Goal: Transaction & Acquisition: Book appointment/travel/reservation

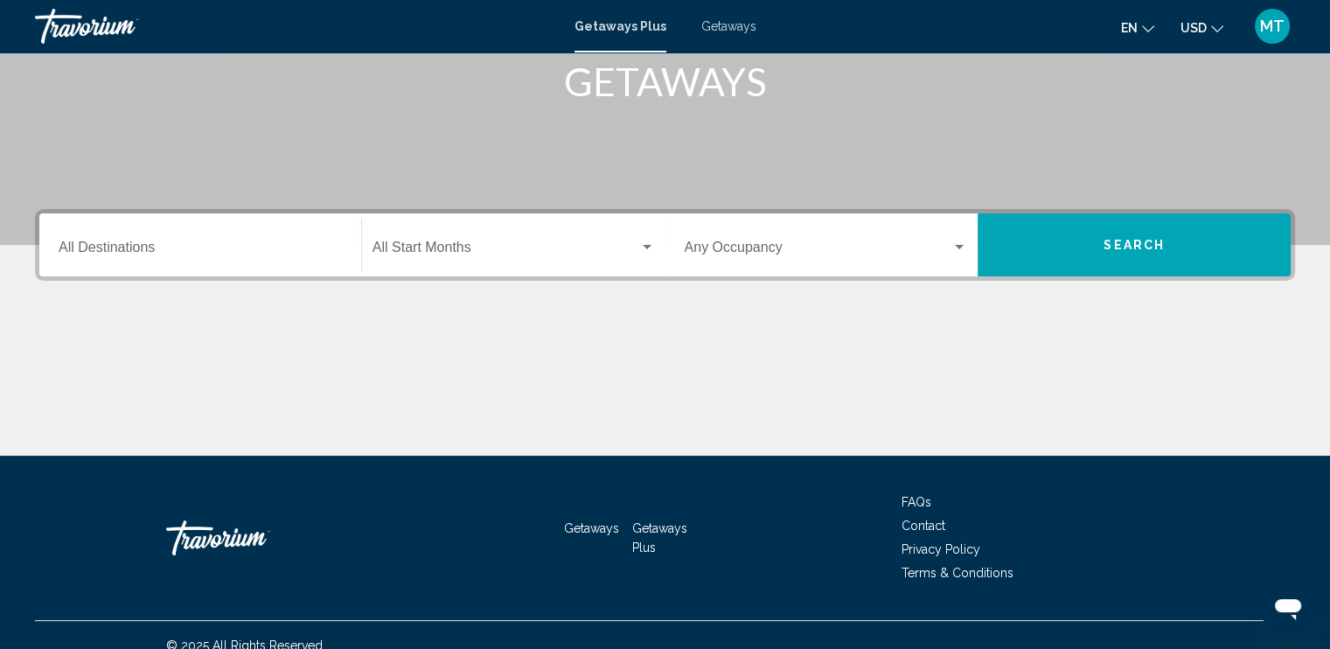
scroll to position [282, 0]
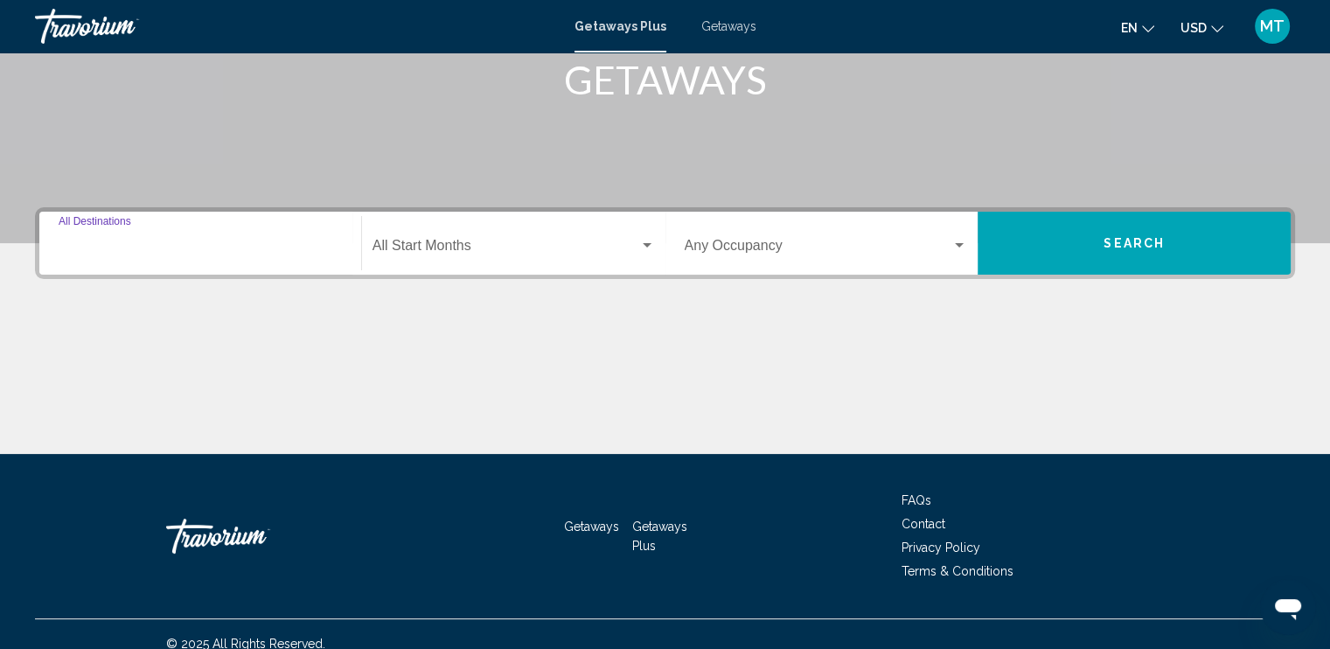
click at [143, 246] on input "Destination All Destinations" at bounding box center [200, 249] width 283 height 16
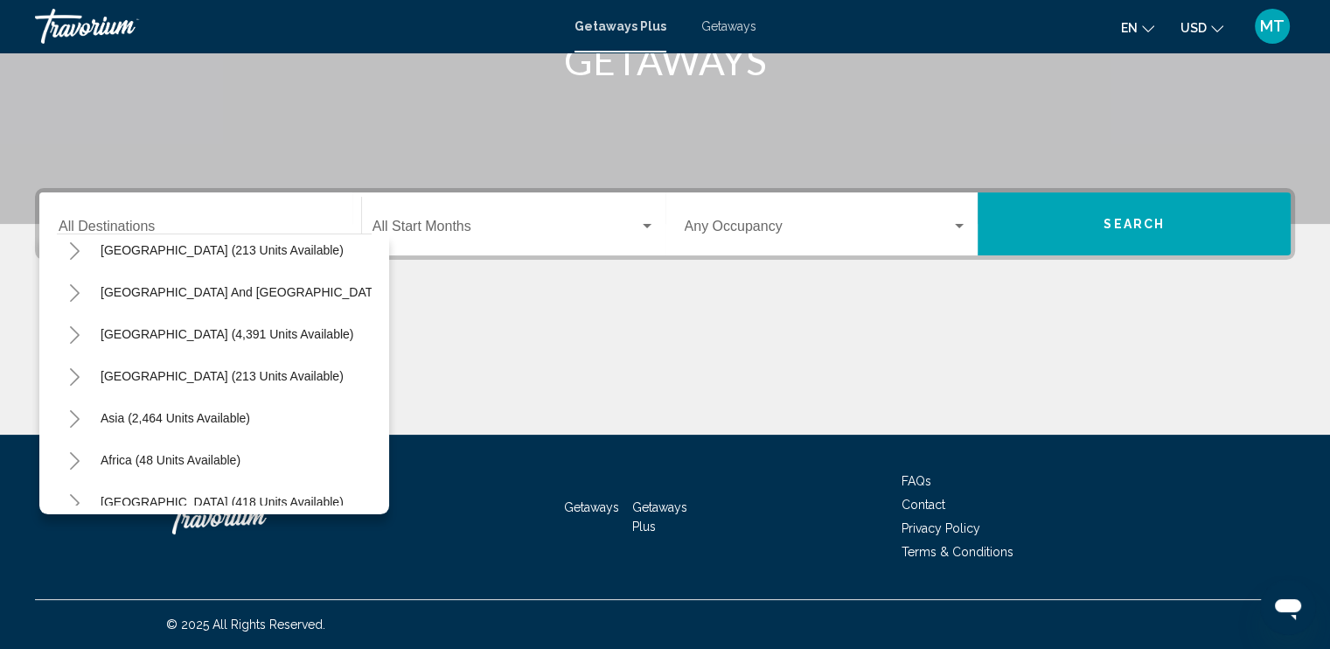
scroll to position [296, 0]
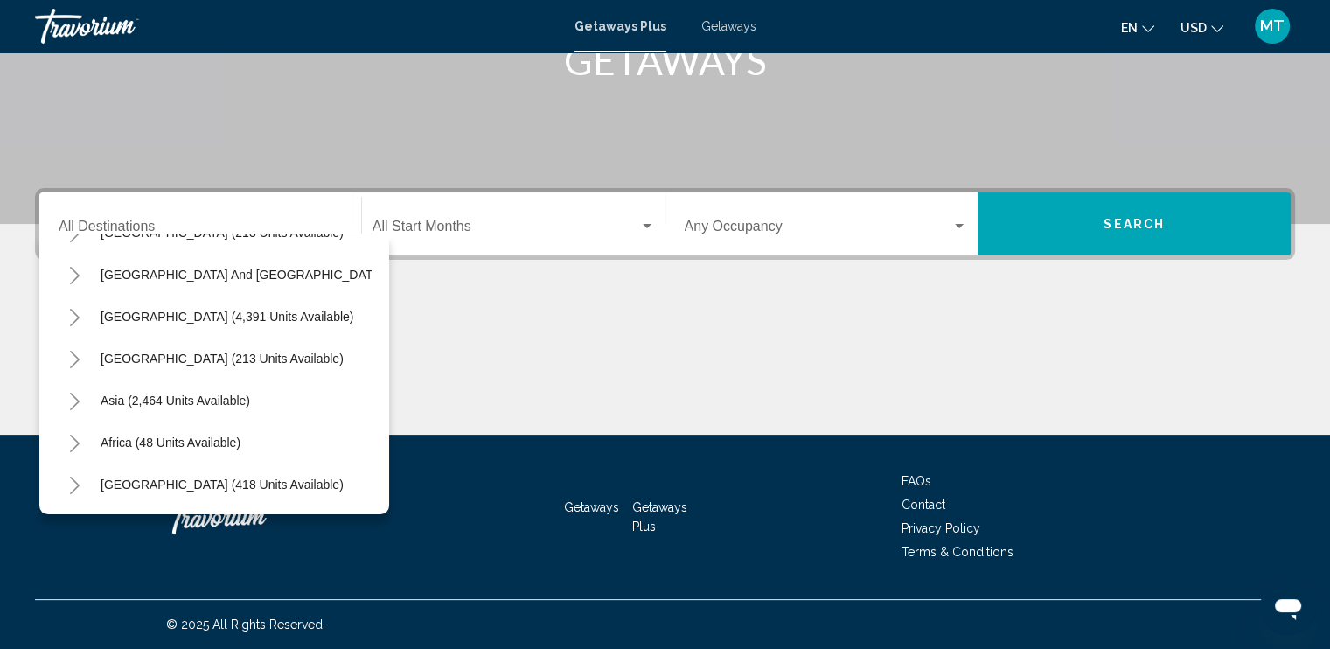
click at [747, 238] on div "Occupancy Any Occupancy" at bounding box center [826, 224] width 283 height 55
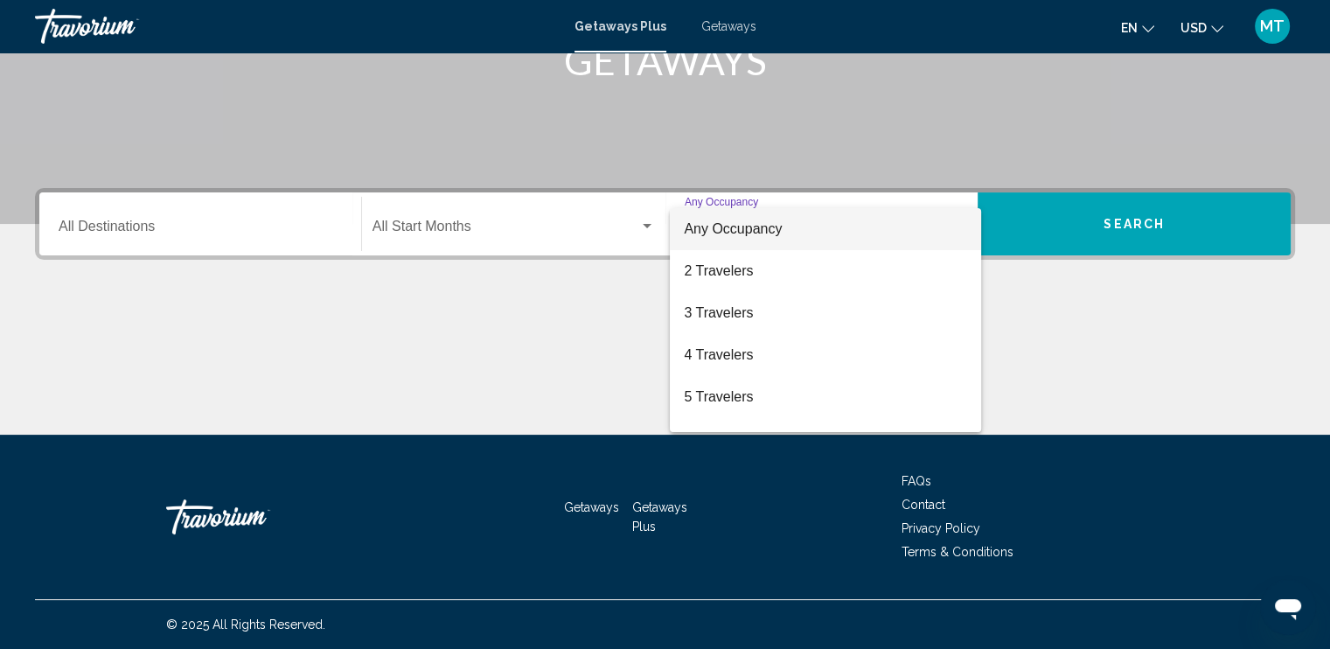
click at [1046, 225] on div at bounding box center [665, 324] width 1330 height 649
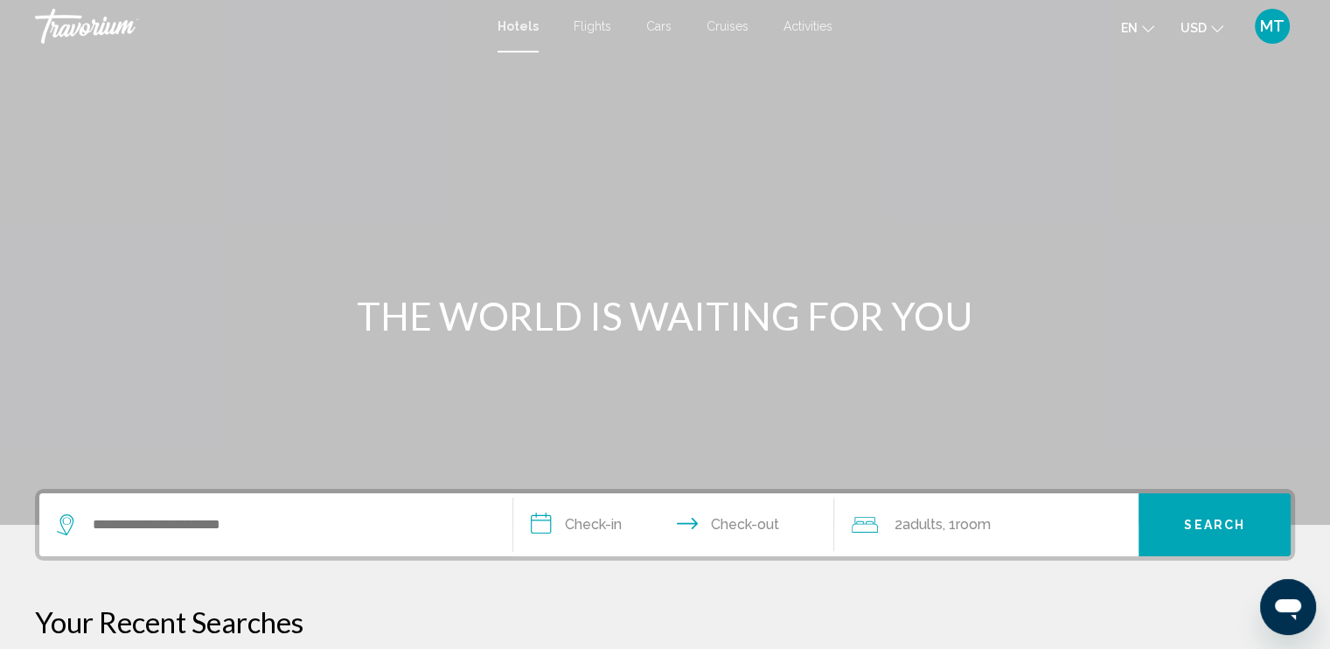
click at [723, 24] on span "Cruises" at bounding box center [727, 26] width 42 height 14
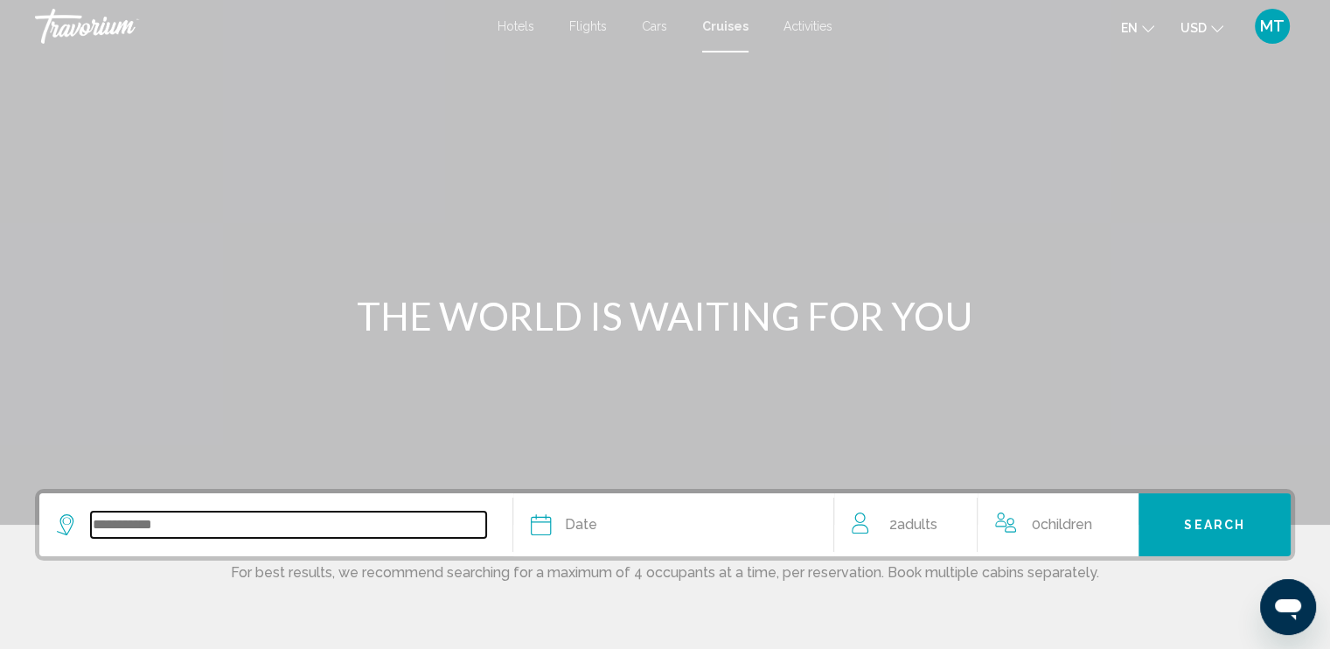
click at [157, 525] on input "Search widget" at bounding box center [288, 524] width 395 height 26
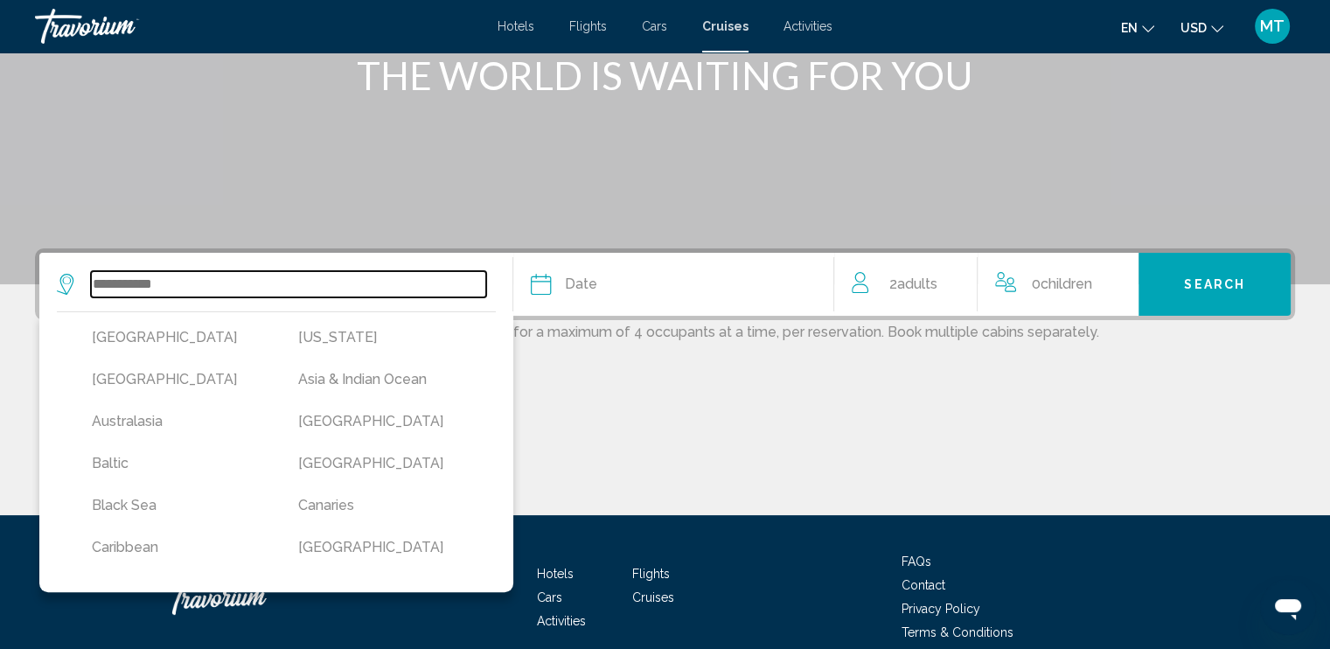
scroll to position [321, 0]
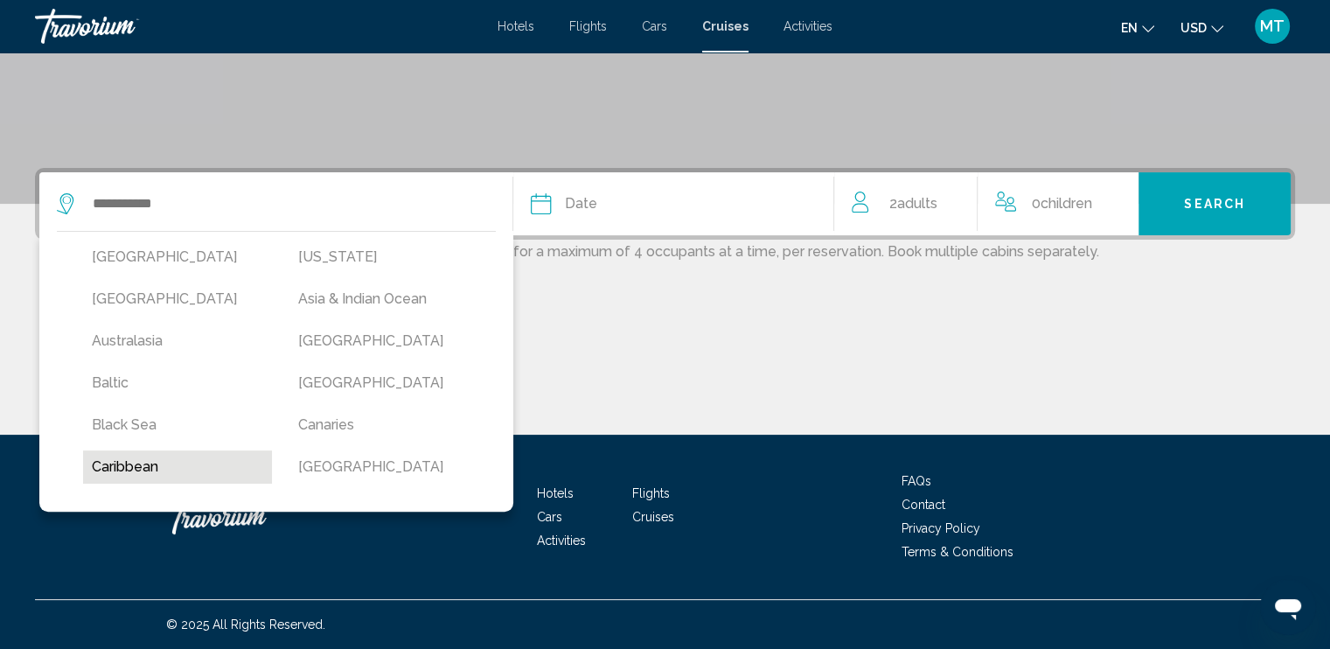
click at [132, 473] on button "Caribbean" at bounding box center [177, 466] width 189 height 33
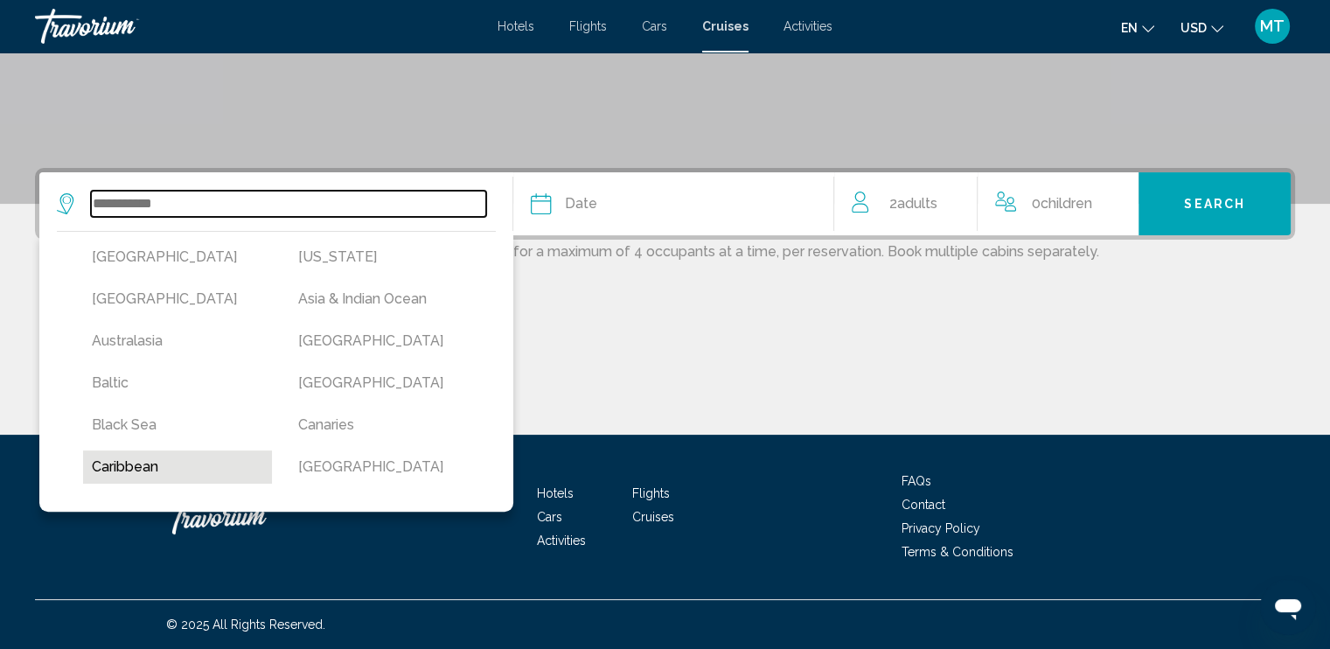
type input "*********"
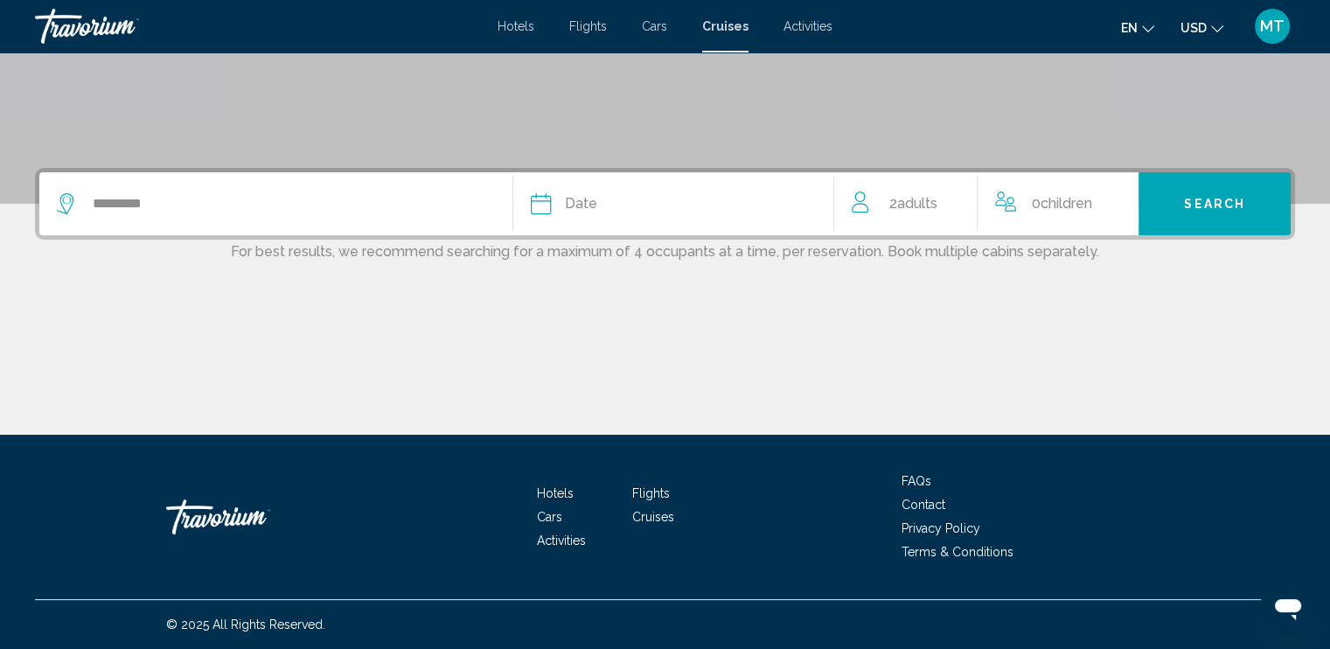
click at [590, 209] on span "Date" at bounding box center [581, 203] width 32 height 24
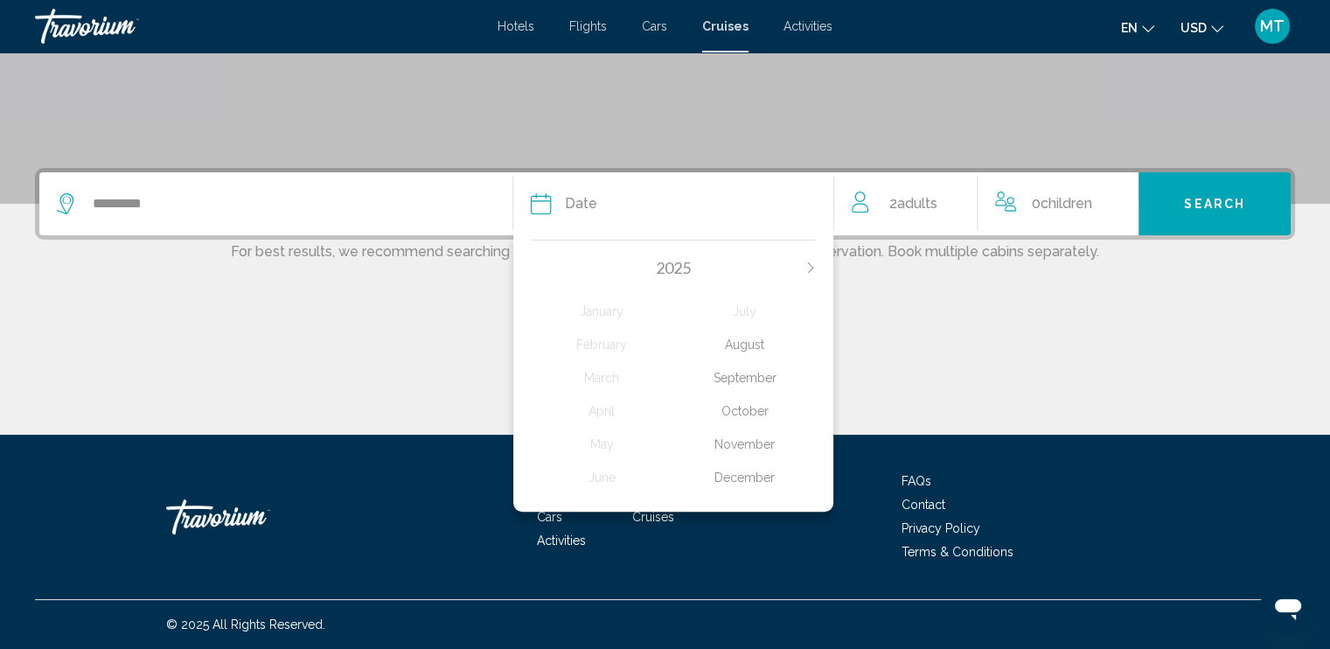
click at [734, 442] on div "November" at bounding box center [744, 443] width 143 height 31
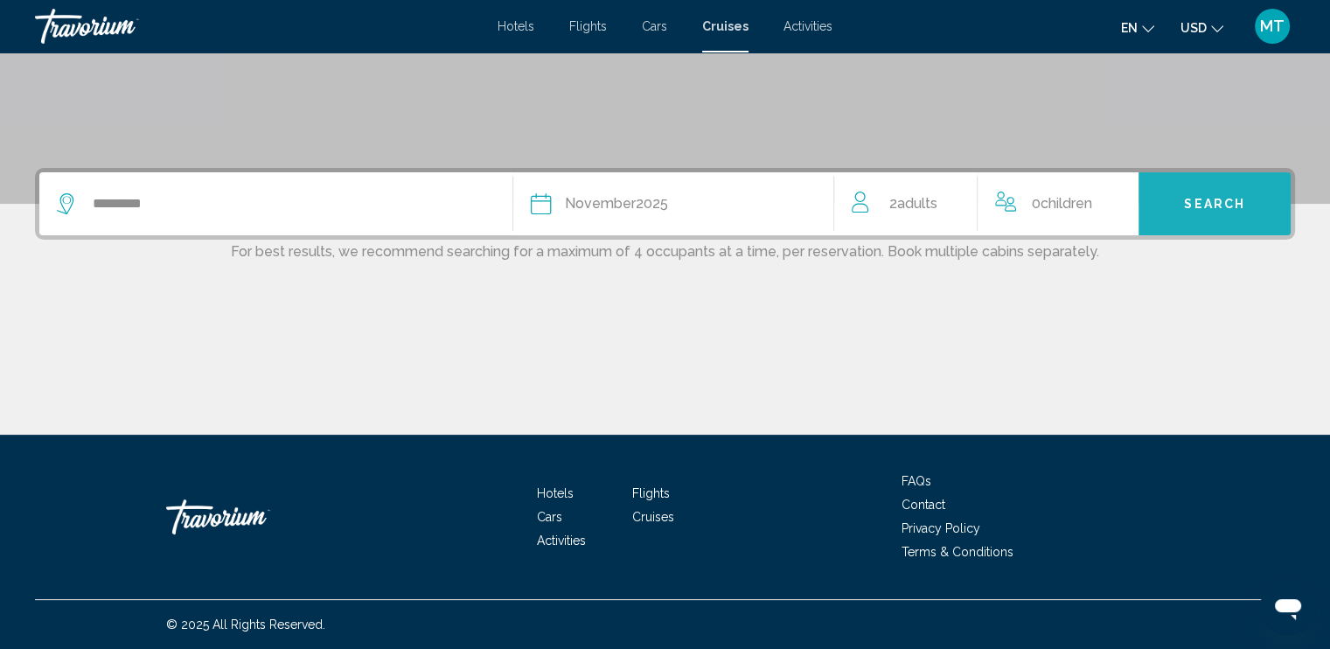
click at [1190, 198] on span "Search" at bounding box center [1214, 205] width 61 height 14
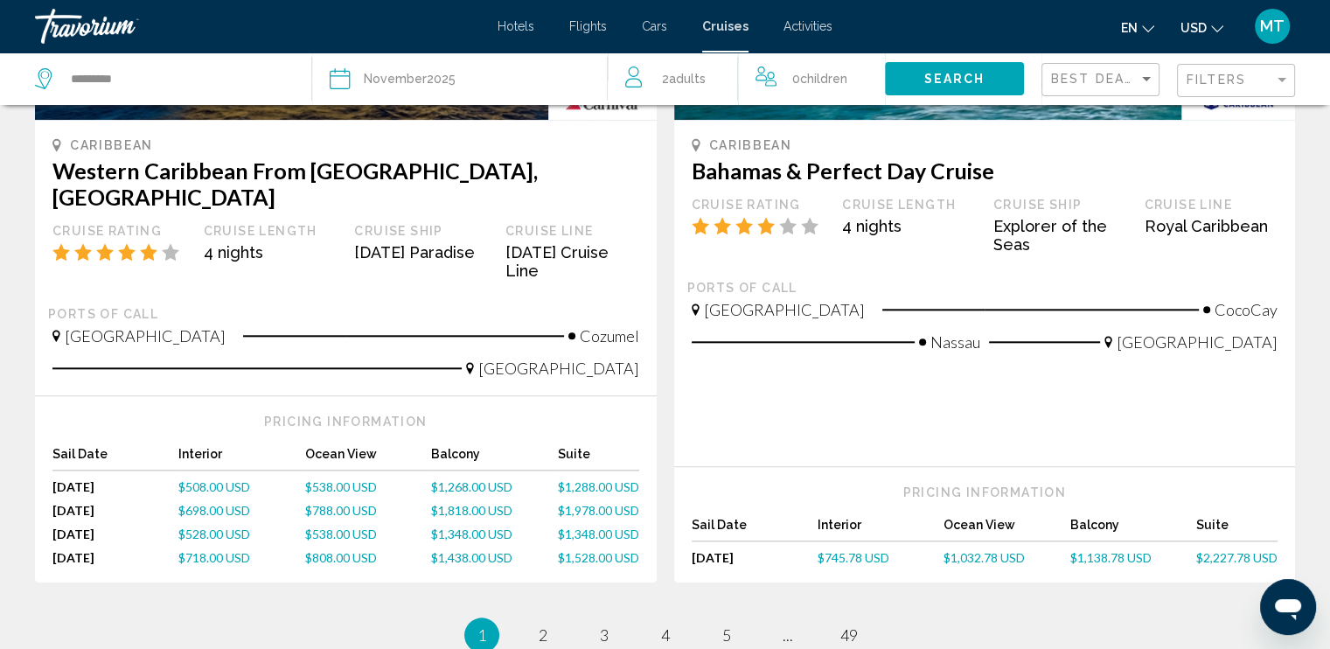
scroll to position [1776, 0]
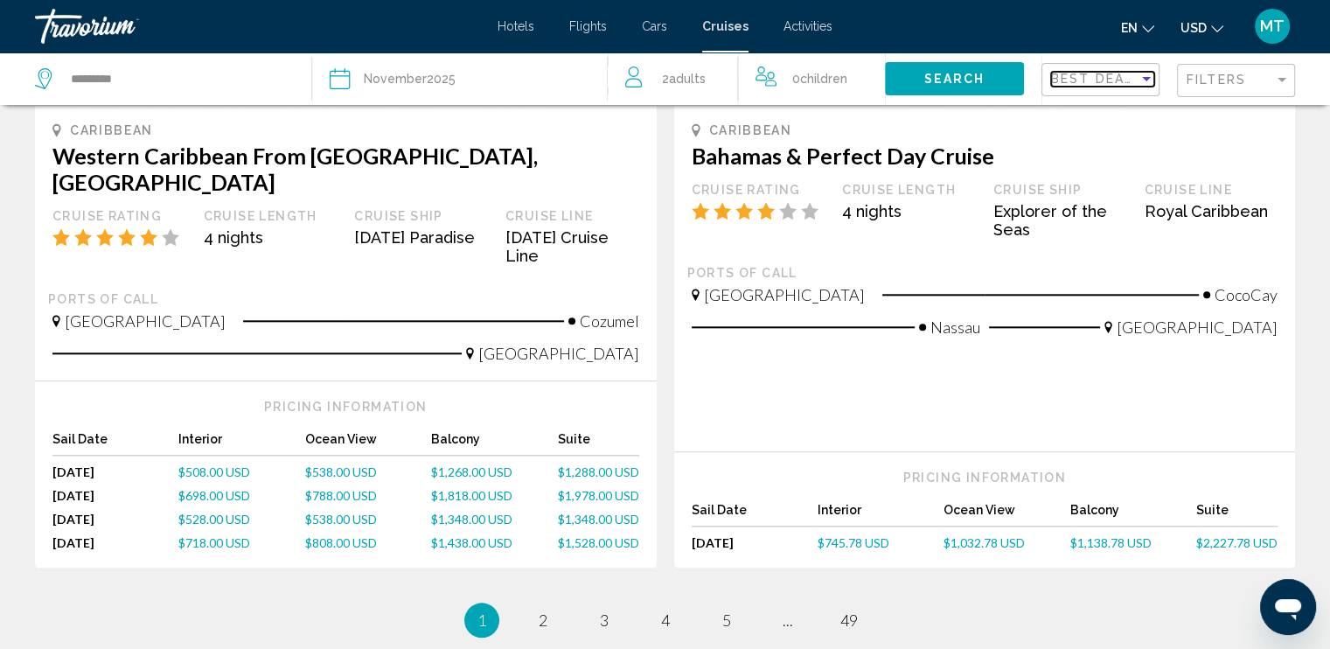
click at [1146, 78] on div "Sort by" at bounding box center [1146, 79] width 9 height 4
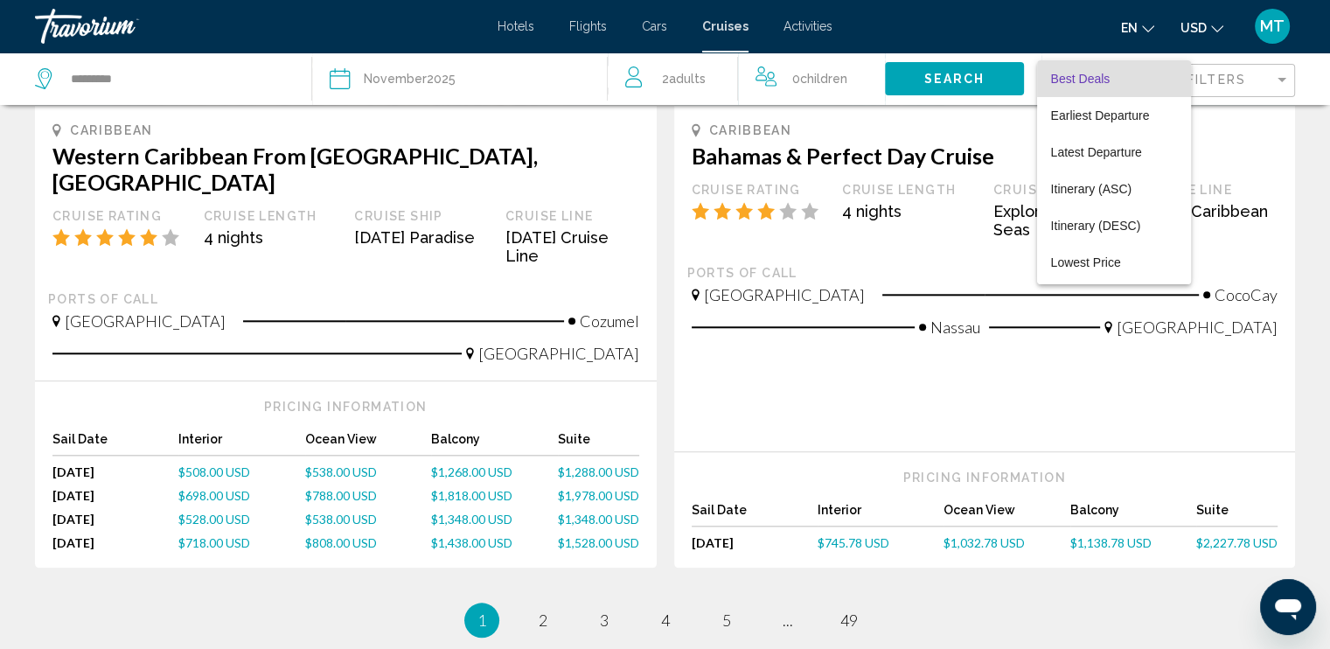
click at [1251, 135] on div at bounding box center [665, 324] width 1330 height 649
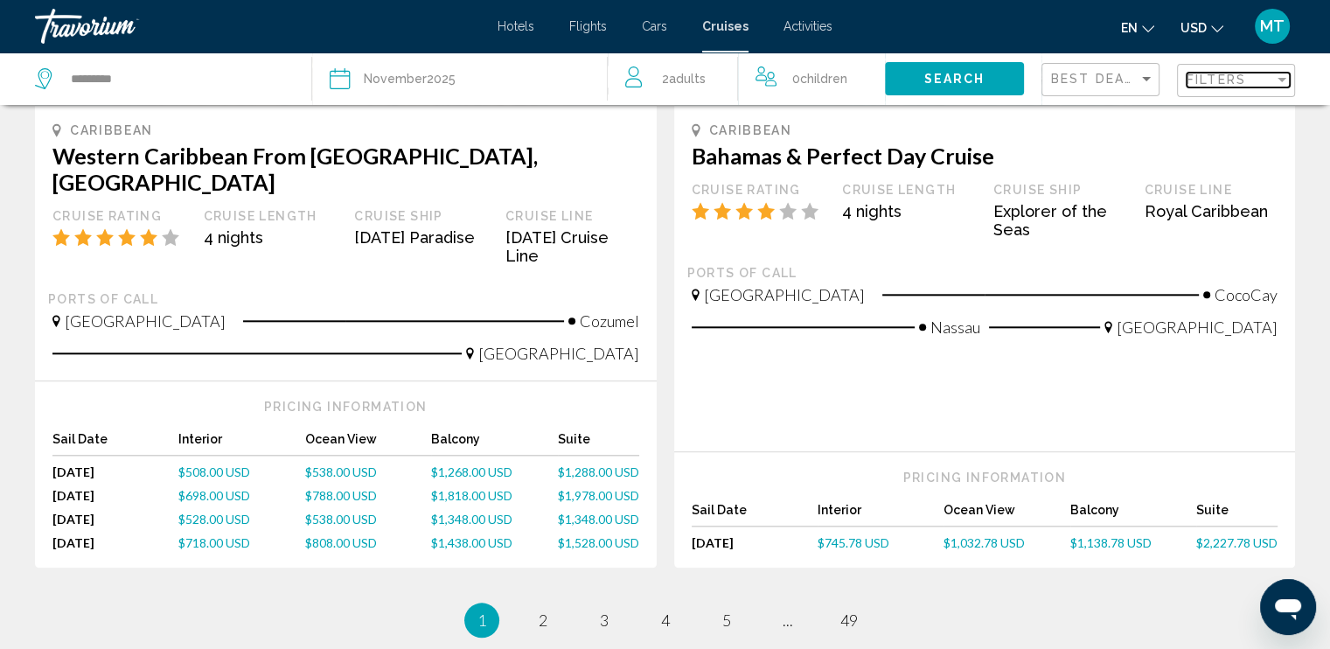
click at [1279, 78] on div "Filter" at bounding box center [1281, 80] width 9 height 4
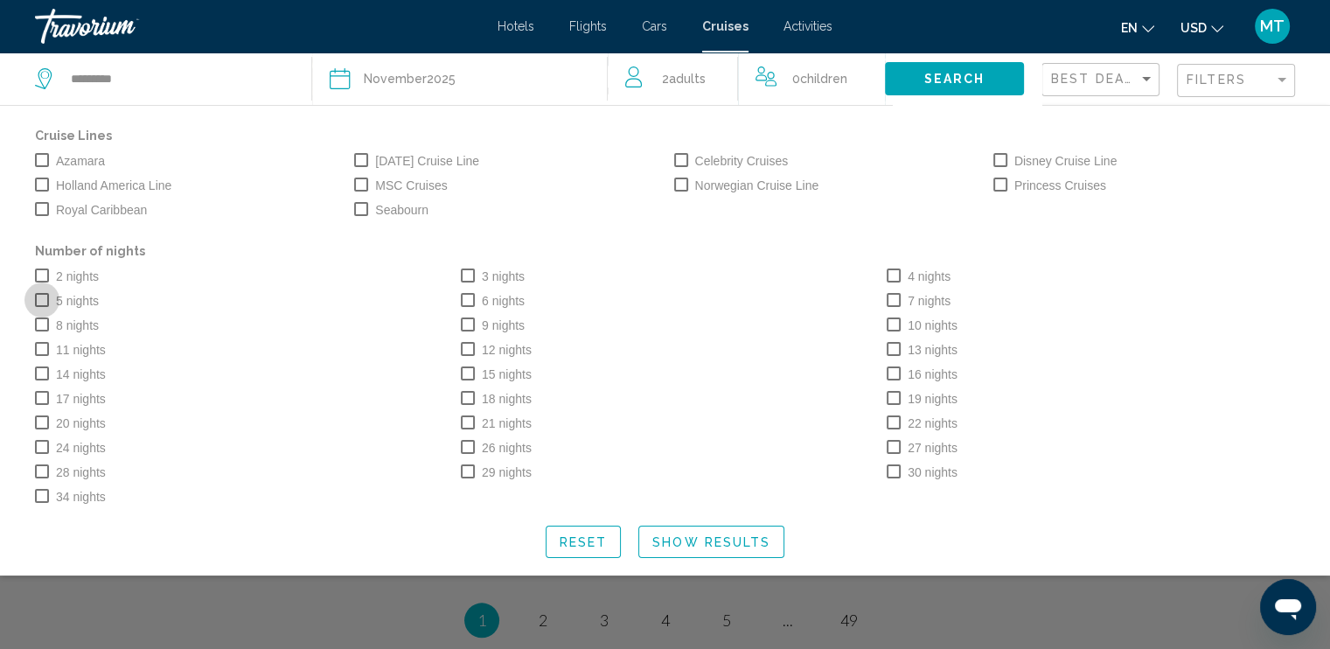
click at [41, 306] on span "Search widget" at bounding box center [42, 300] width 14 height 14
click at [299, 248] on p "Number of nights" at bounding box center [665, 251] width 1260 height 24
click at [395, 288] on div "2 nights" at bounding box center [239, 275] width 426 height 24
click at [41, 211] on span "Search widget" at bounding box center [42, 209] width 14 height 14
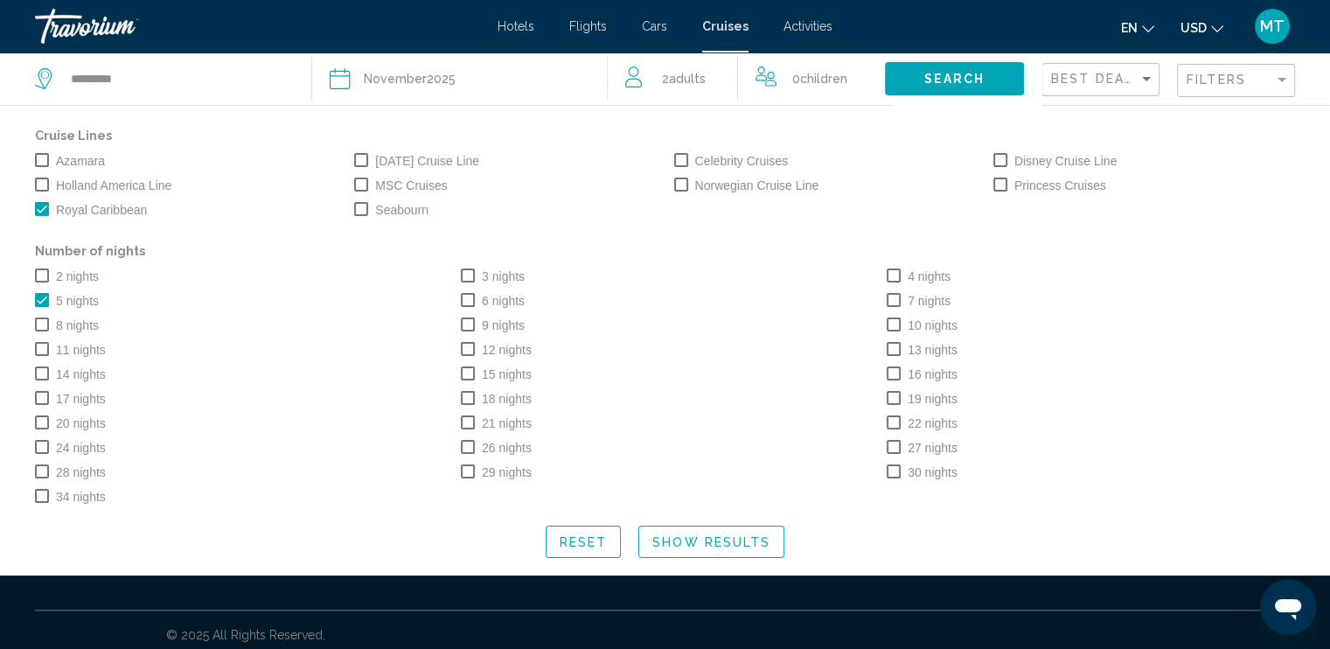
scroll to position [1932, 0]
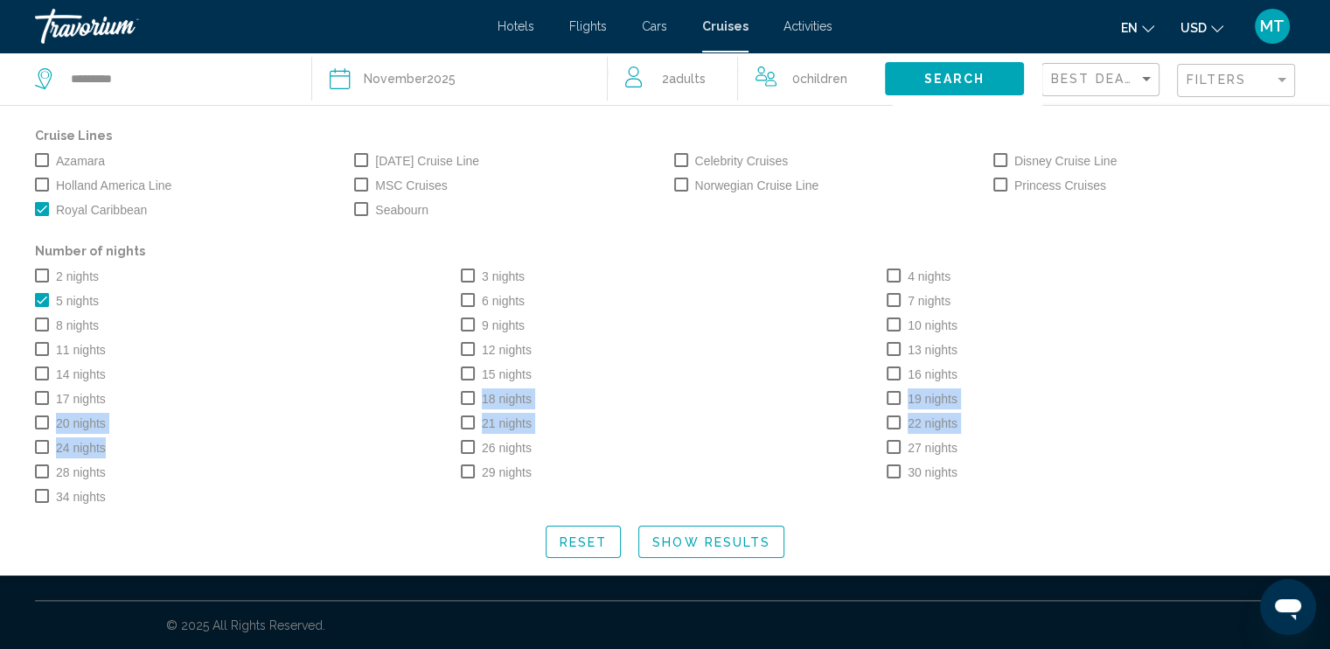
drag, startPoint x: 440, startPoint y: 463, endPoint x: 231, endPoint y: 421, distance: 213.3
click at [231, 421] on div "2 nights 3 nights 4 nights 5 nights 6 nights 7 nights 8 nights 9 nights 10 nigh…" at bounding box center [664, 385] width 1277 height 245
click at [202, 41] on div "Travorium" at bounding box center [122, 26] width 175 height 35
